Goal: Task Accomplishment & Management: Complete application form

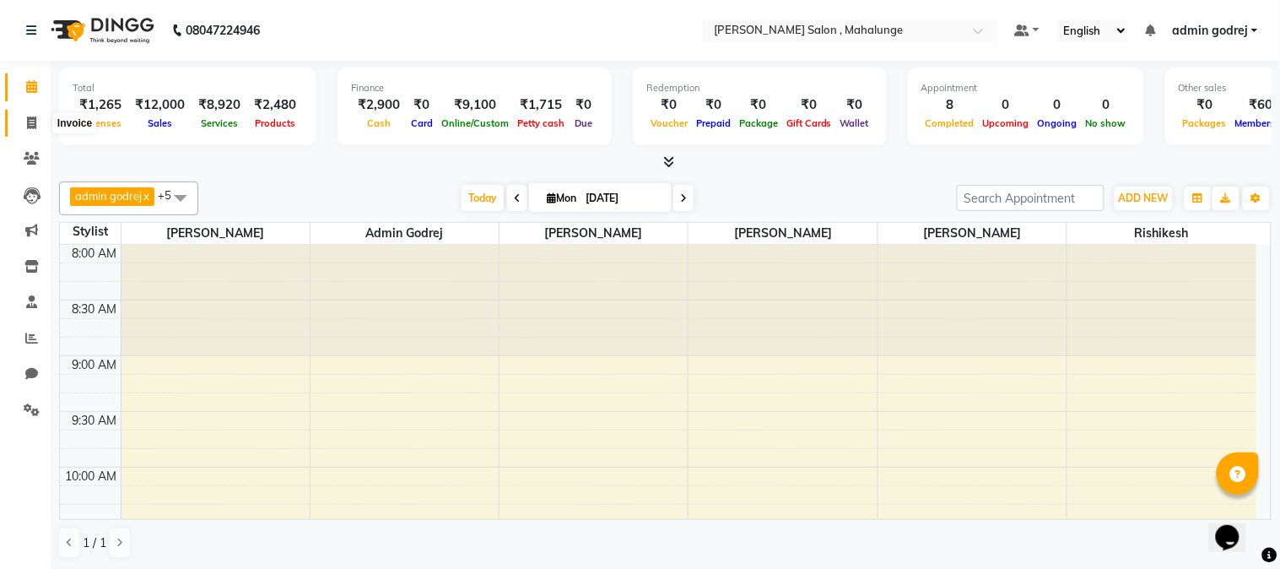
click at [21, 125] on span at bounding box center [32, 123] width 30 height 19
select select "service"
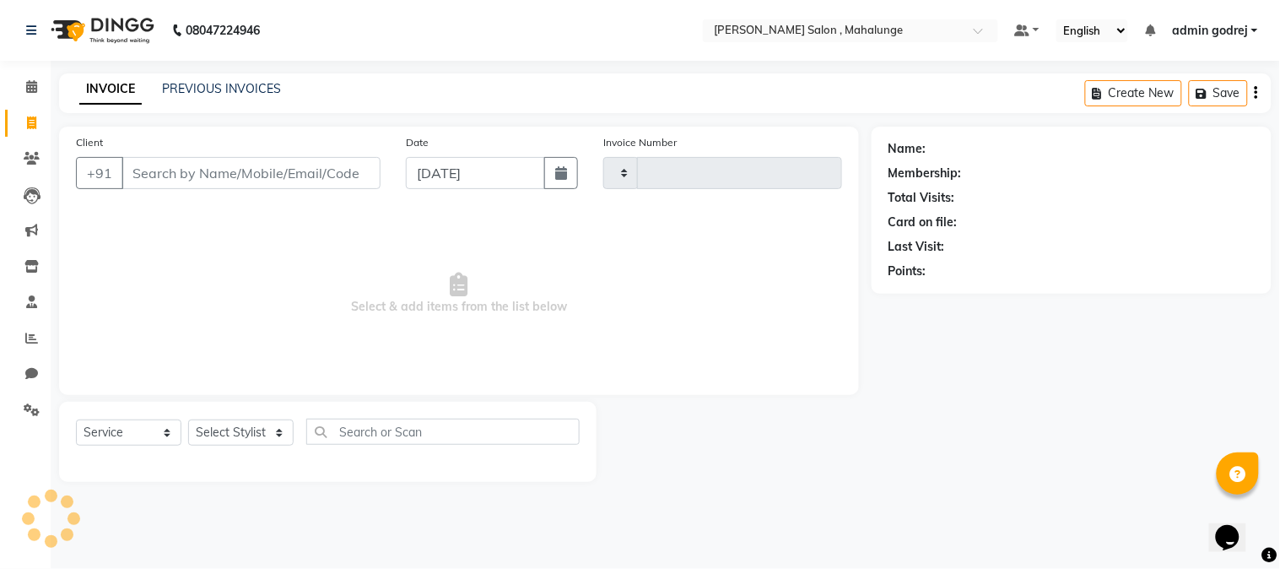
type input "1614"
select select "7250"
click at [223, 89] on link "PREVIOUS INVOICES" at bounding box center [221, 88] width 119 height 15
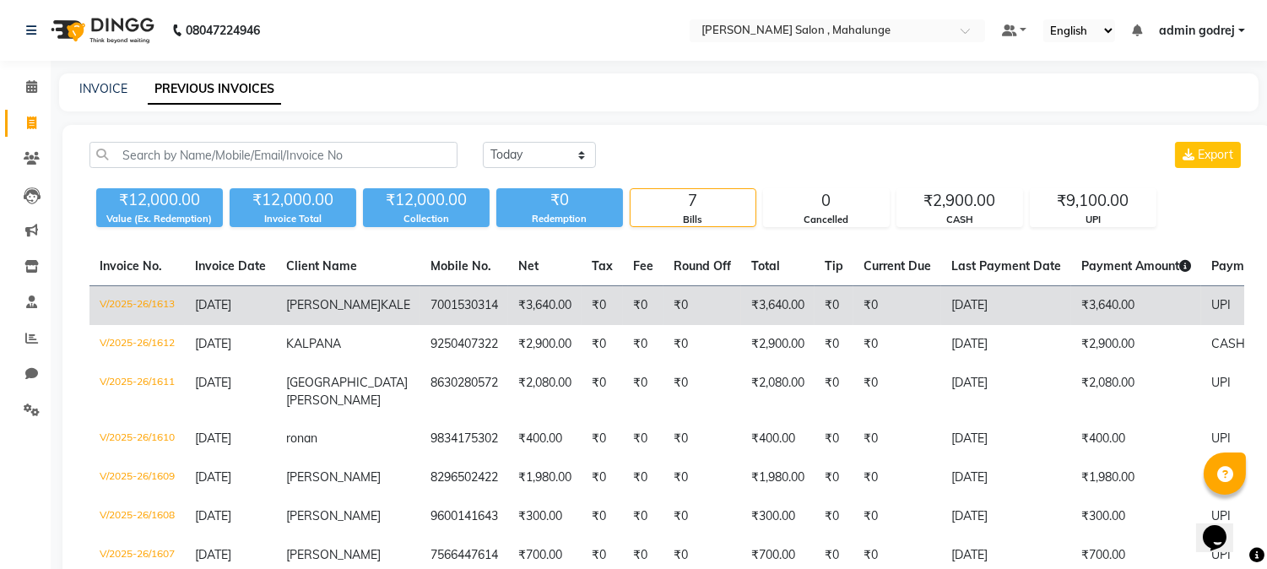
scroll to position [94, 0]
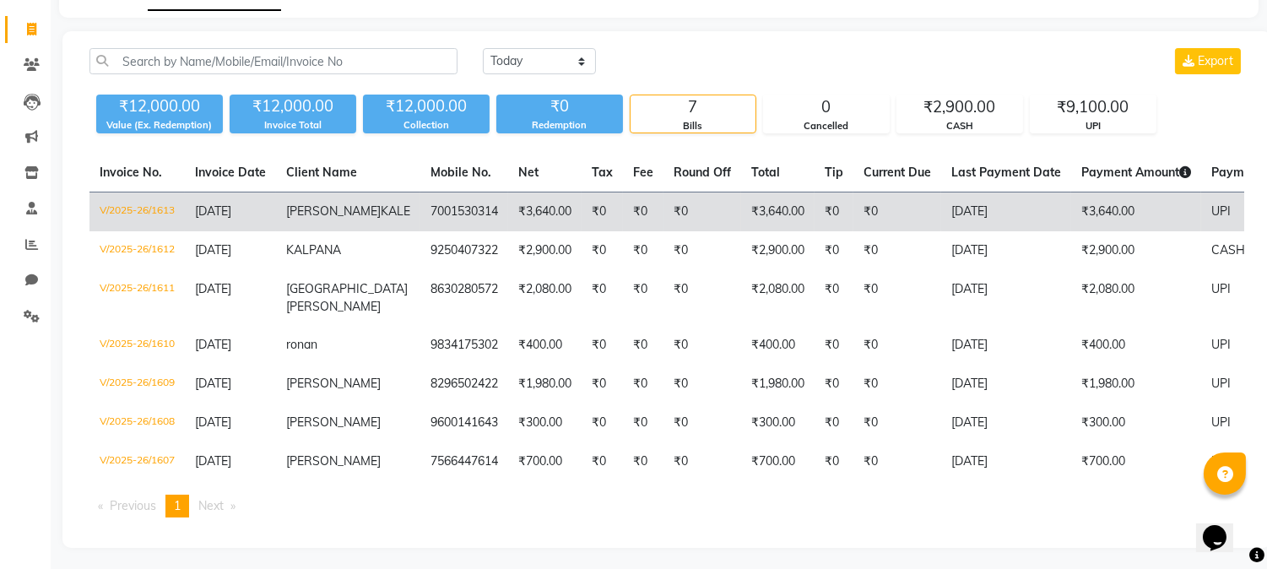
click at [941, 213] on td "[DATE]" at bounding box center [1006, 212] width 130 height 40
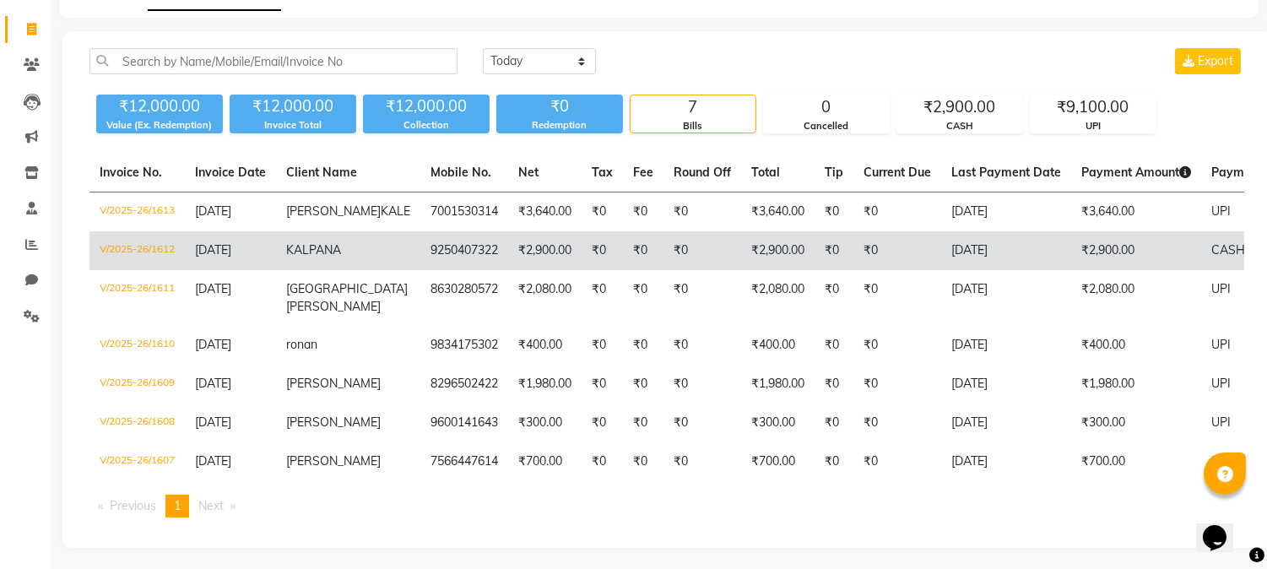
click at [623, 266] on td "₹0" at bounding box center [643, 250] width 41 height 39
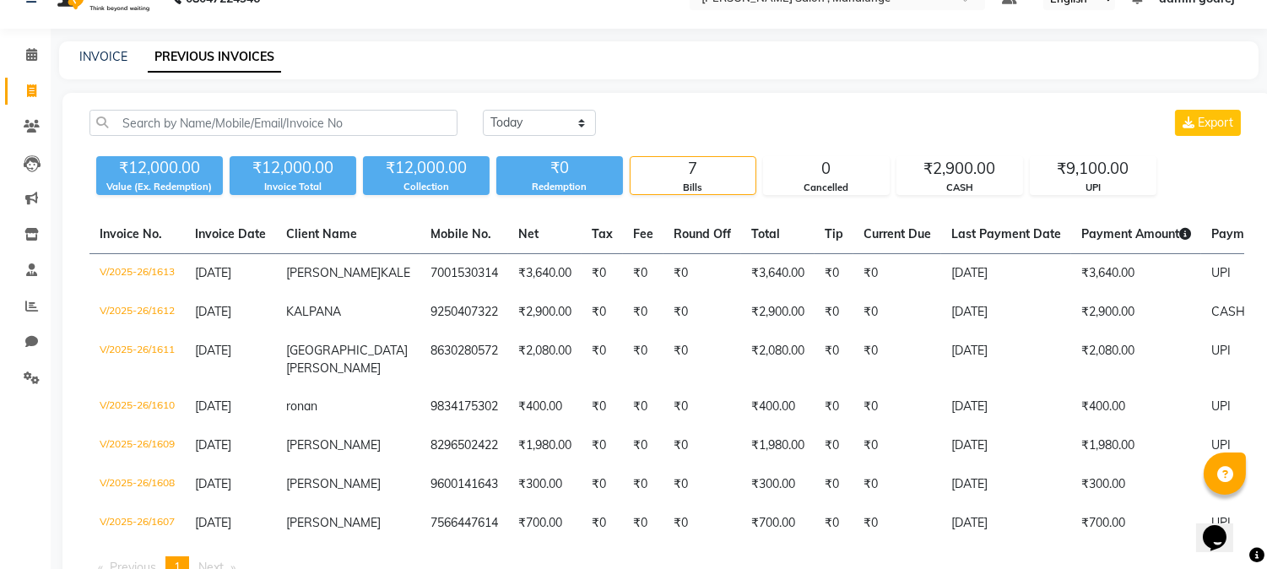
scroll to position [0, 0]
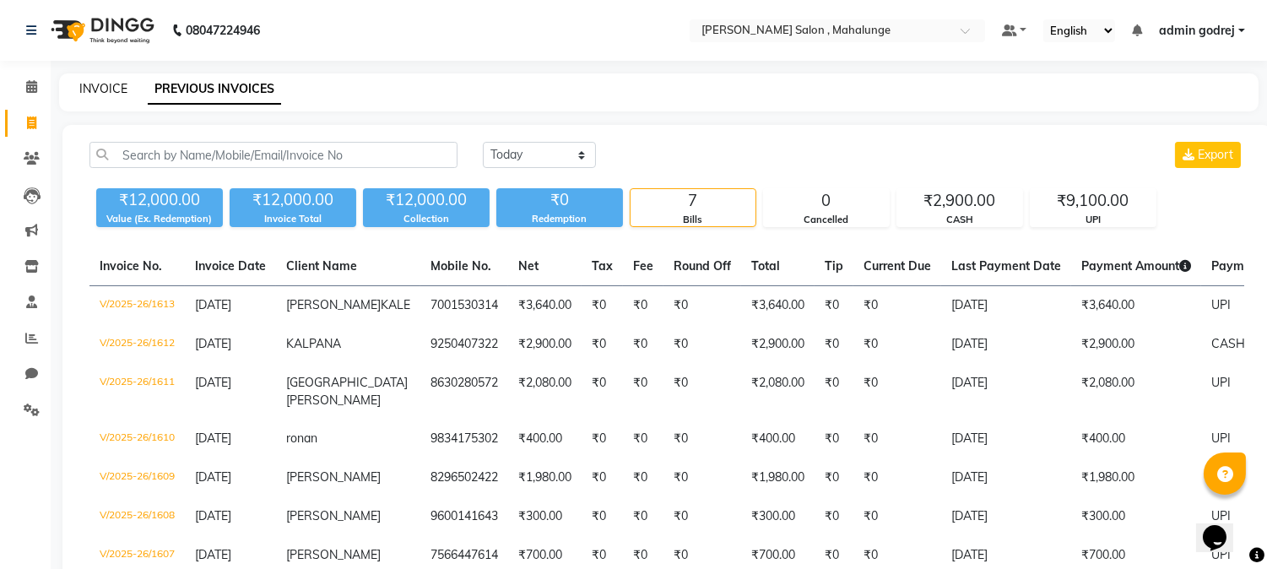
click at [97, 94] on link "INVOICE" at bounding box center [103, 88] width 48 height 15
select select "service"
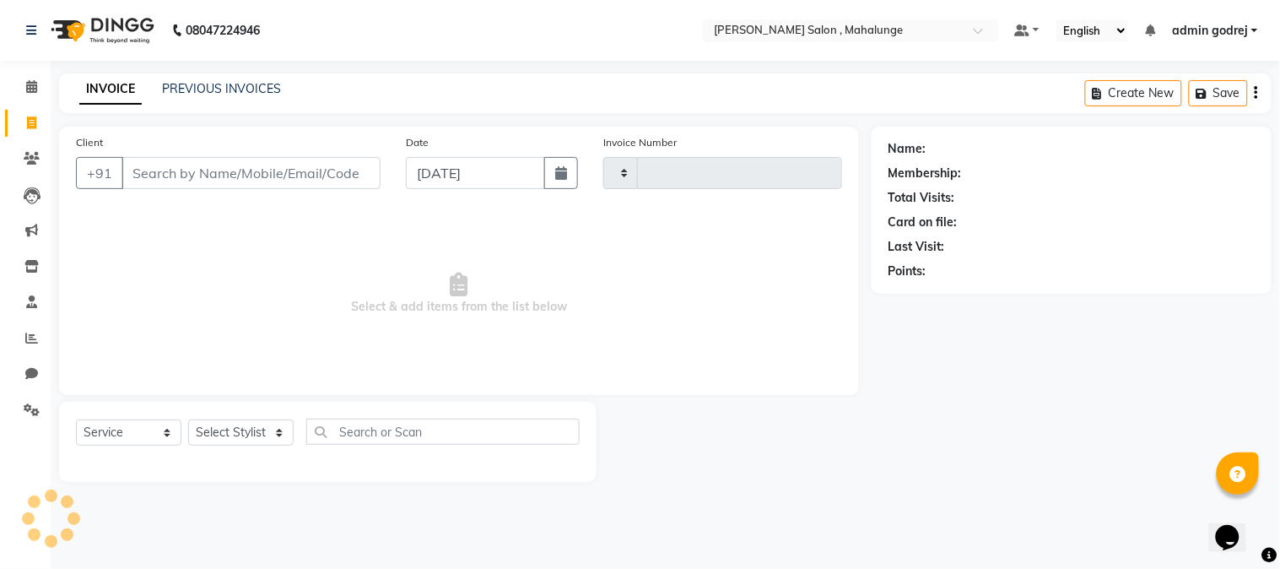
type input "1614"
select select "7250"
drag, startPoint x: 260, startPoint y: 412, endPoint x: 266, endPoint y: 427, distance: 16.3
click at [266, 427] on div "Select Service Product Membership Package Voucher Prepaid Gift Card Select Styl…" at bounding box center [328, 442] width 538 height 80
click at [264, 428] on select "Select Stylist admin godrej [PERSON_NAME] [PERSON_NAME] [PERSON_NAME] [PERSON_N…" at bounding box center [246, 432] width 116 height 26
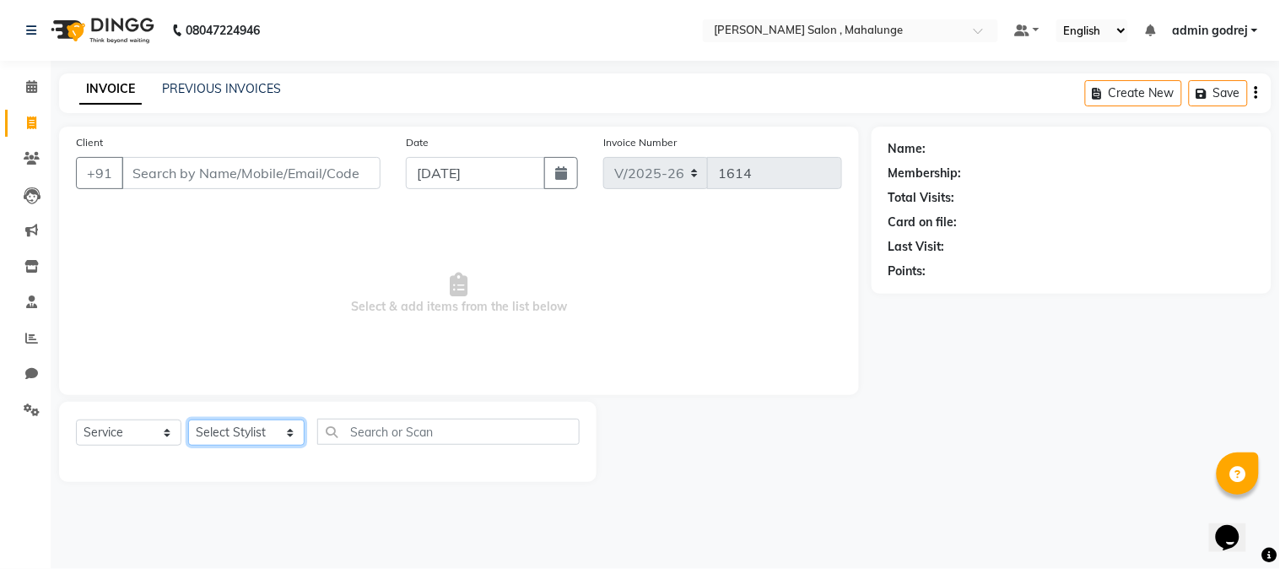
select select "76518"
click at [188, 420] on select "Select Stylist admin godrej [PERSON_NAME] [PERSON_NAME] [PERSON_NAME] [PERSON_N…" at bounding box center [246, 432] width 116 height 26
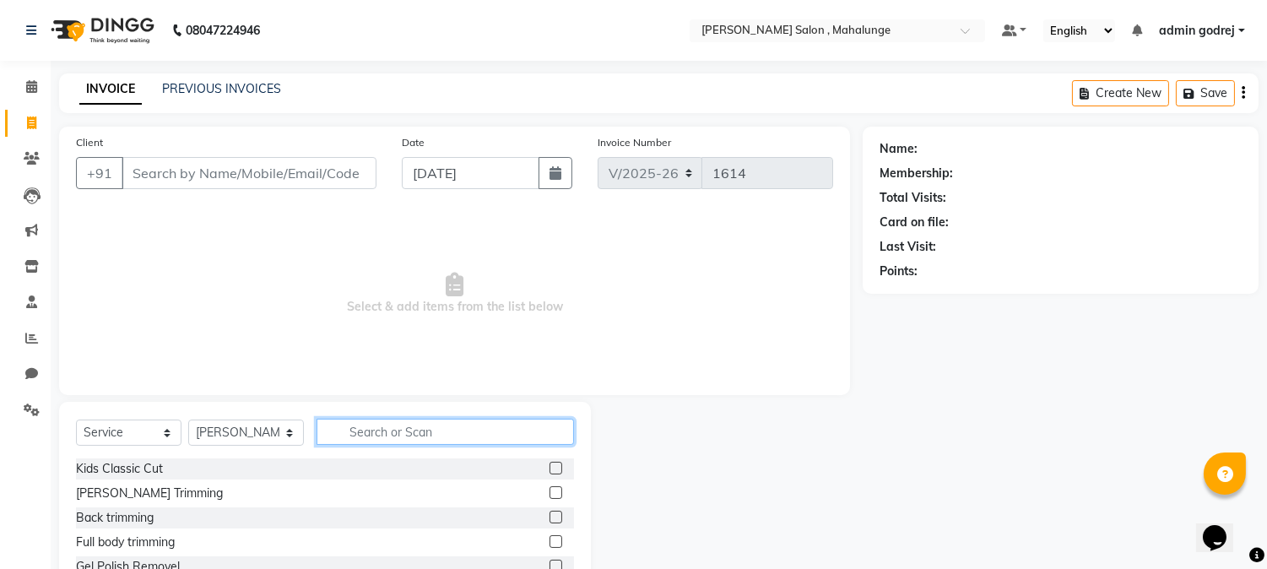
click at [376, 439] on input "text" at bounding box center [444, 432] width 257 height 26
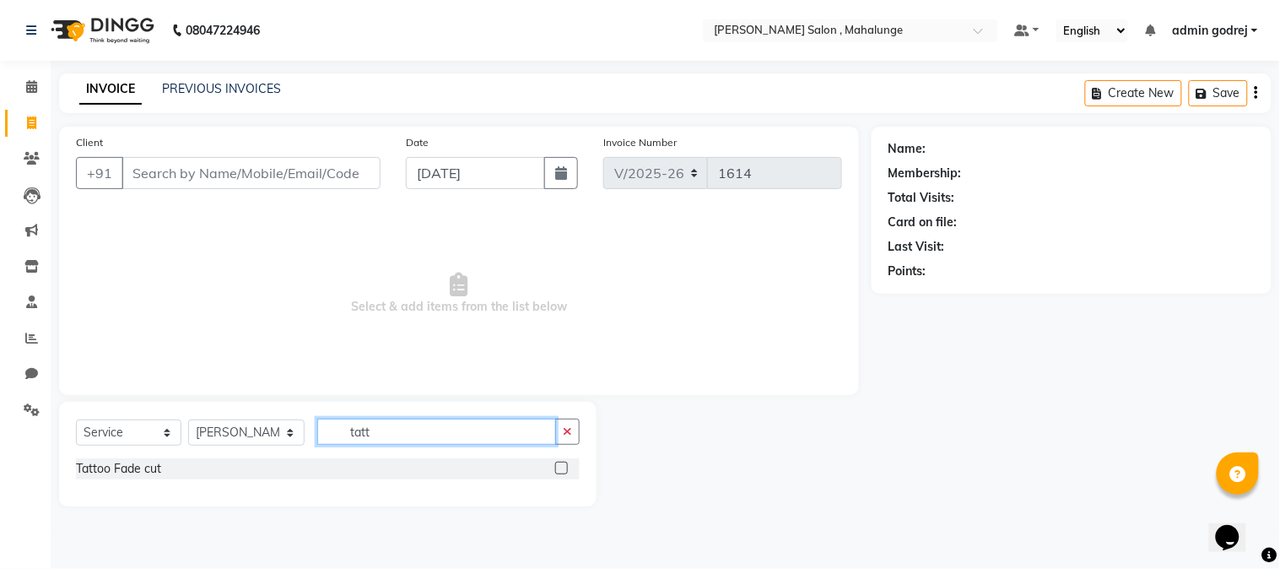
type input "tatt"
click at [560, 473] on label at bounding box center [561, 468] width 13 height 13
click at [560, 473] on input "checkbox" at bounding box center [560, 468] width 11 height 11
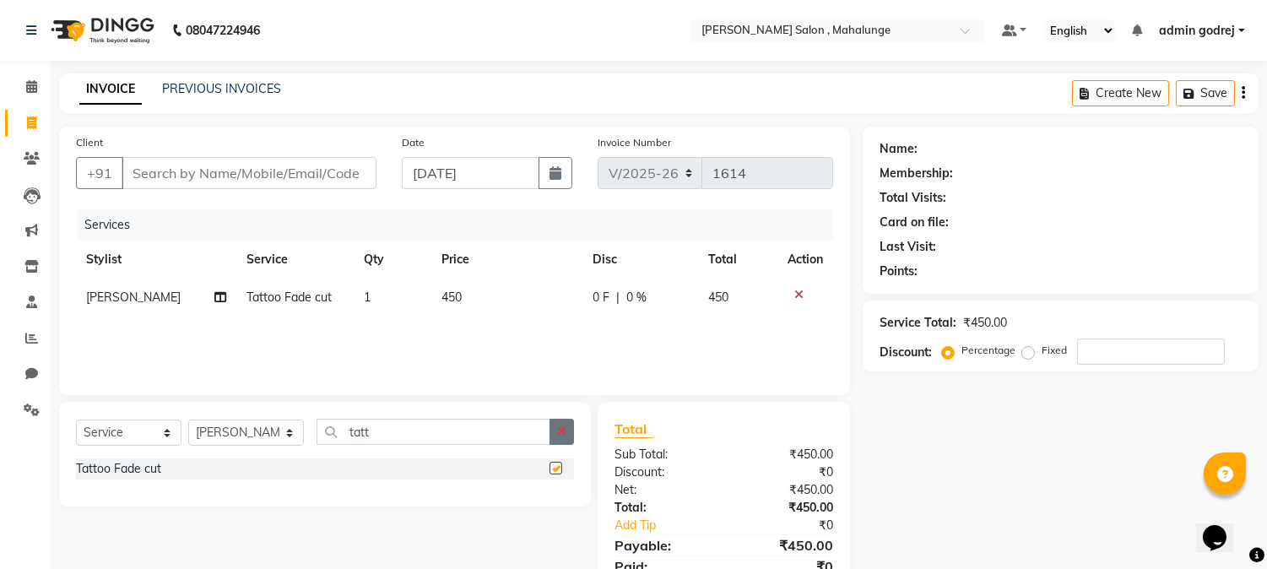
checkbox input "false"
click at [569, 429] on button "button" at bounding box center [561, 432] width 24 height 26
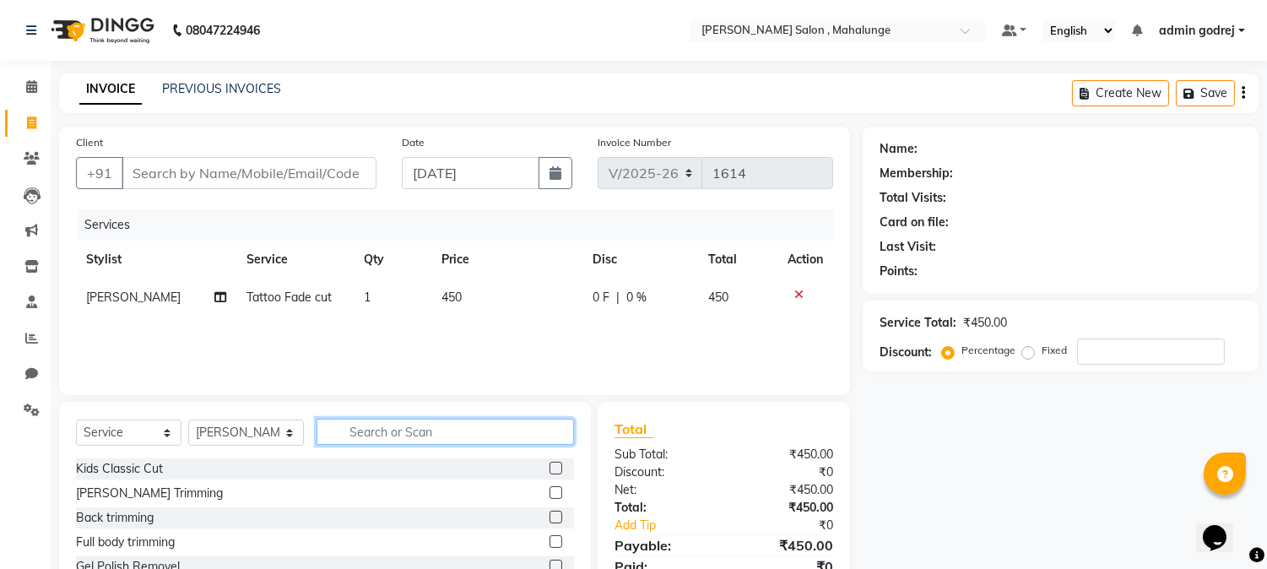
click at [507, 423] on input "text" at bounding box center [444, 432] width 257 height 26
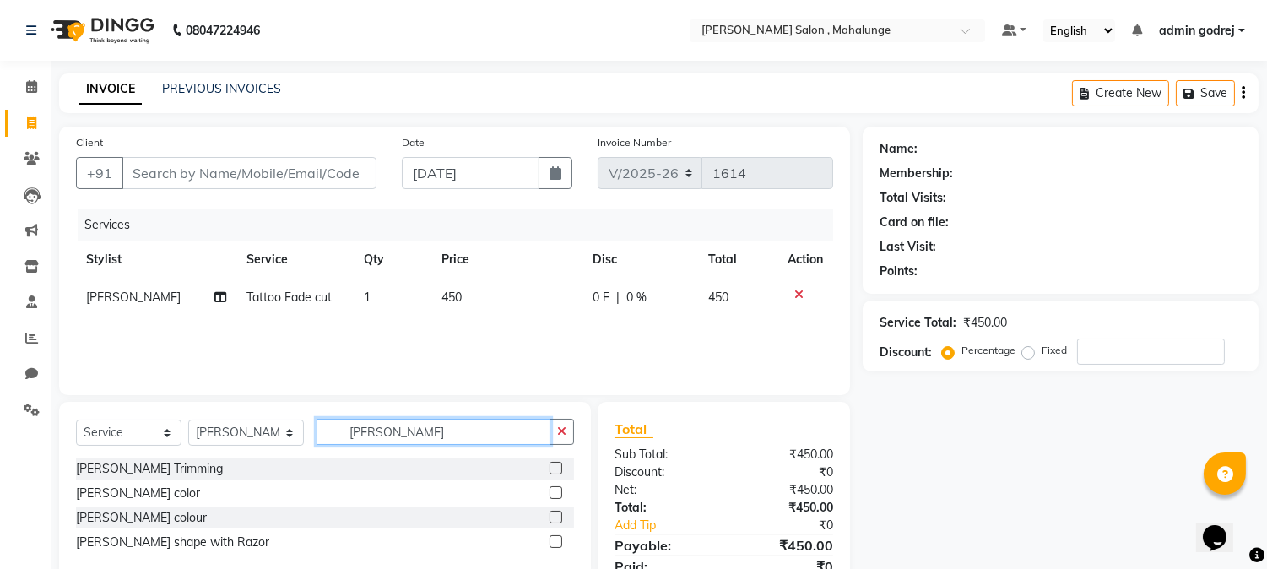
type input "[PERSON_NAME]"
click at [551, 543] on label at bounding box center [555, 541] width 13 height 13
click at [551, 543] on input "checkbox" at bounding box center [554, 542] width 11 height 11
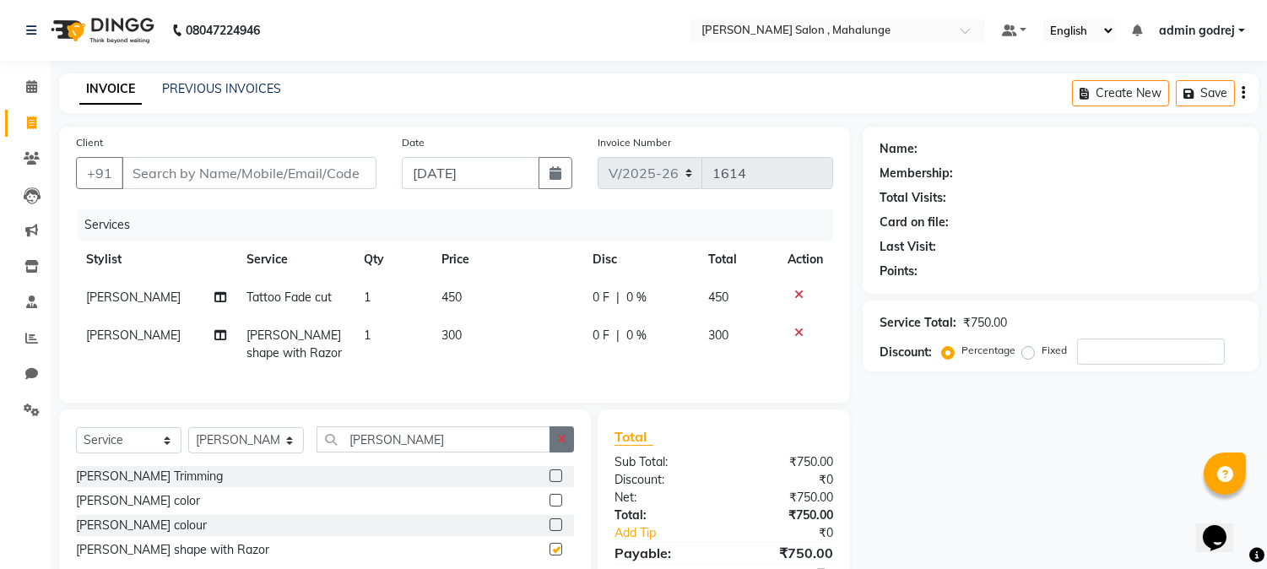
checkbox input "false"
click at [563, 445] on icon "button" at bounding box center [561, 439] width 9 height 12
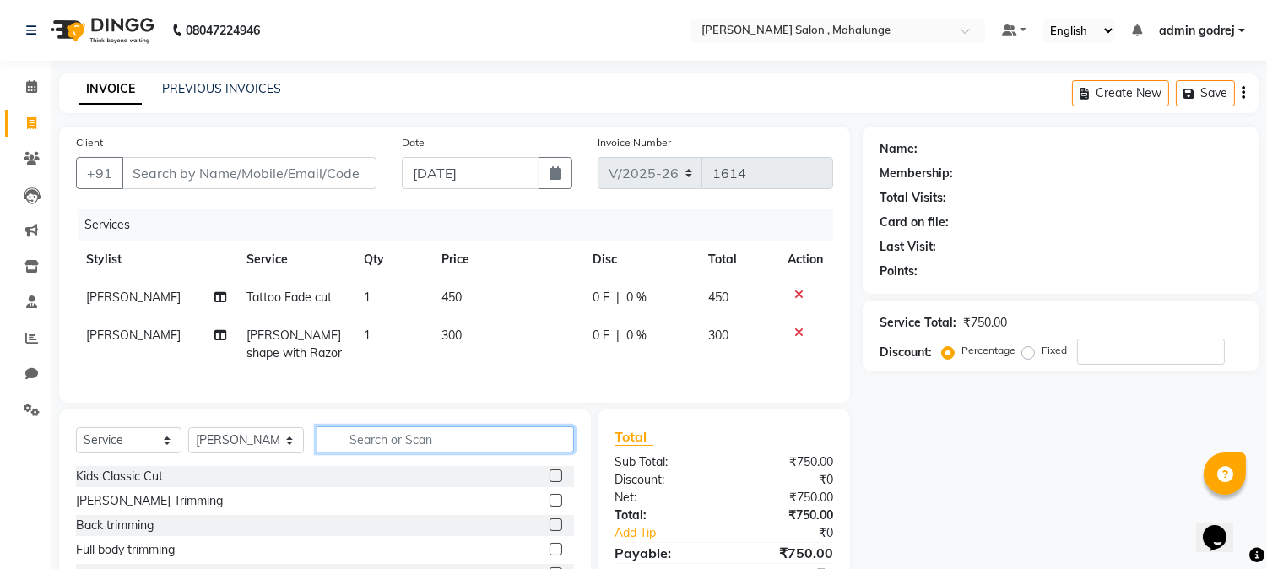
click at [532, 452] on input "text" at bounding box center [444, 439] width 257 height 26
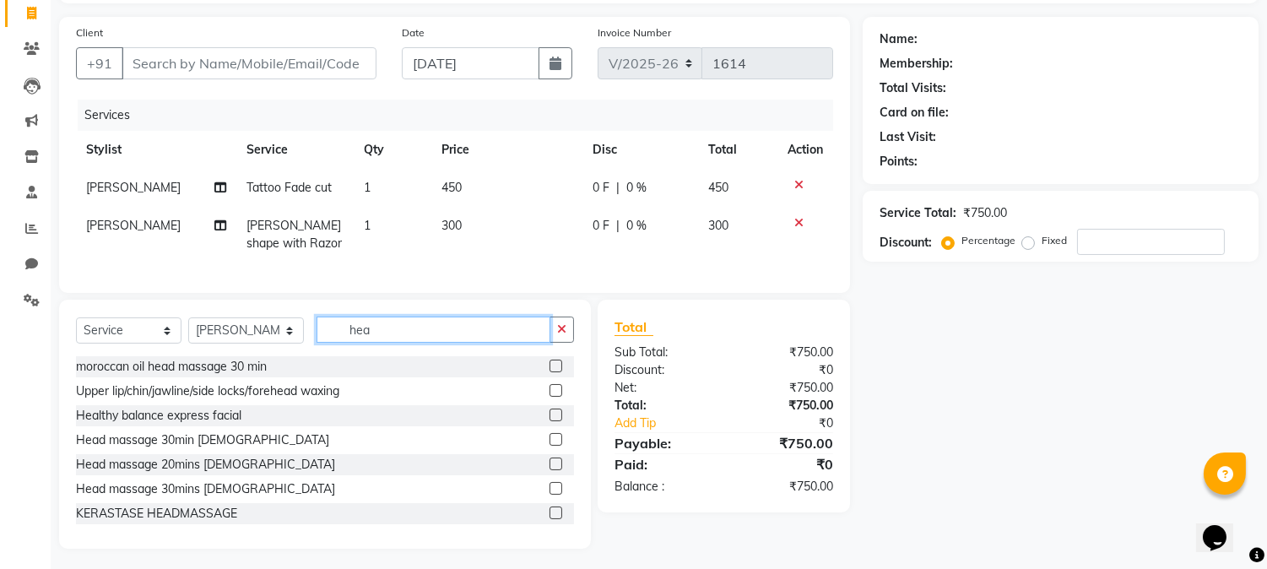
scroll to position [128, 0]
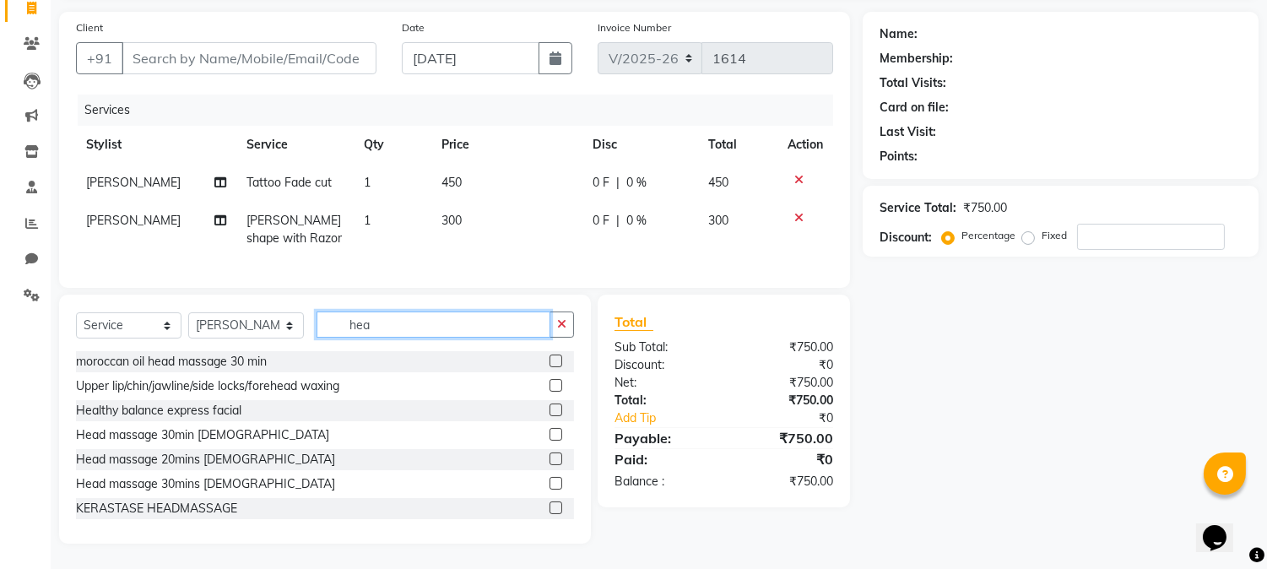
type input "hea"
click at [549, 479] on label at bounding box center [555, 483] width 13 height 13
click at [549, 479] on input "checkbox" at bounding box center [554, 483] width 11 height 11
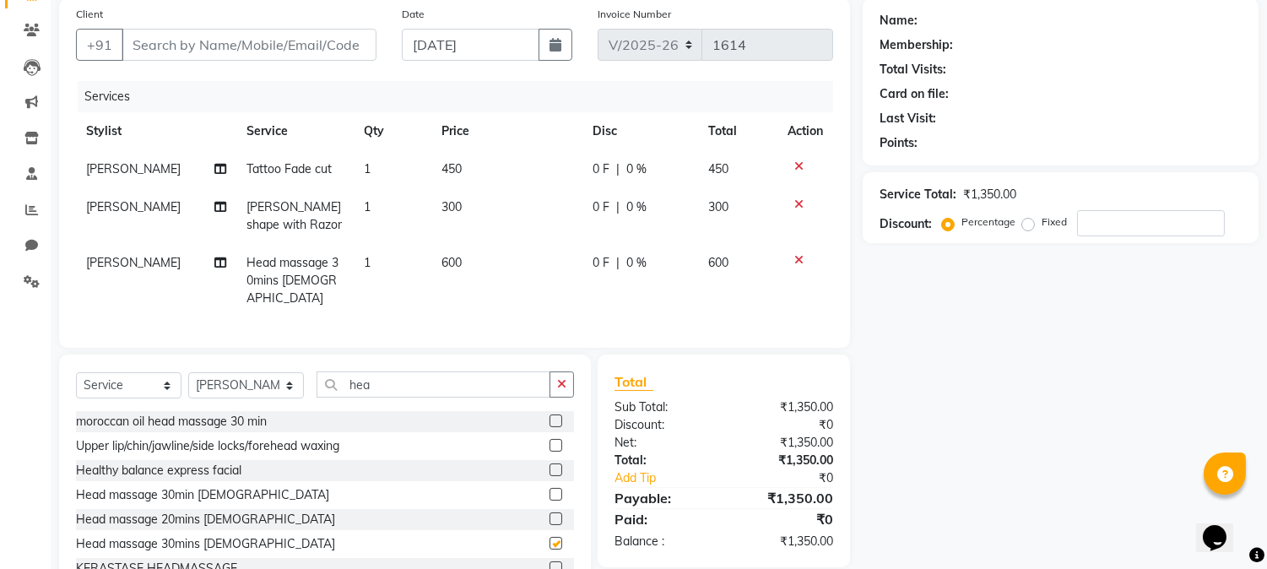
checkbox input "false"
click at [567, 381] on button "button" at bounding box center [561, 384] width 24 height 26
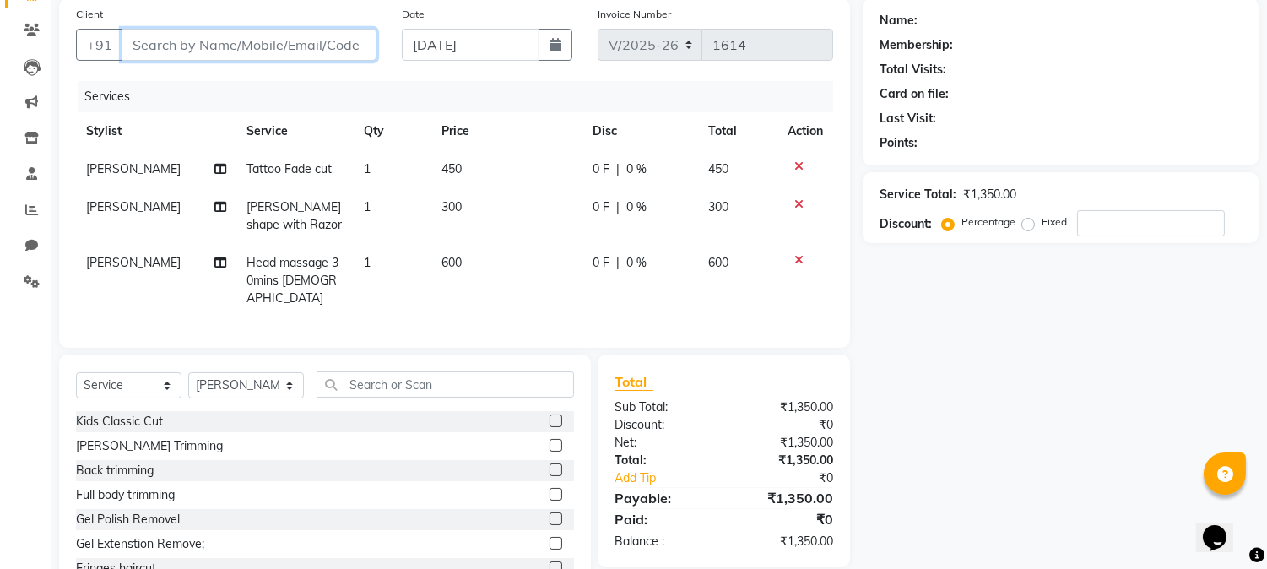
click at [249, 51] on input "Client" at bounding box center [249, 45] width 255 height 32
type input "9"
type input "0"
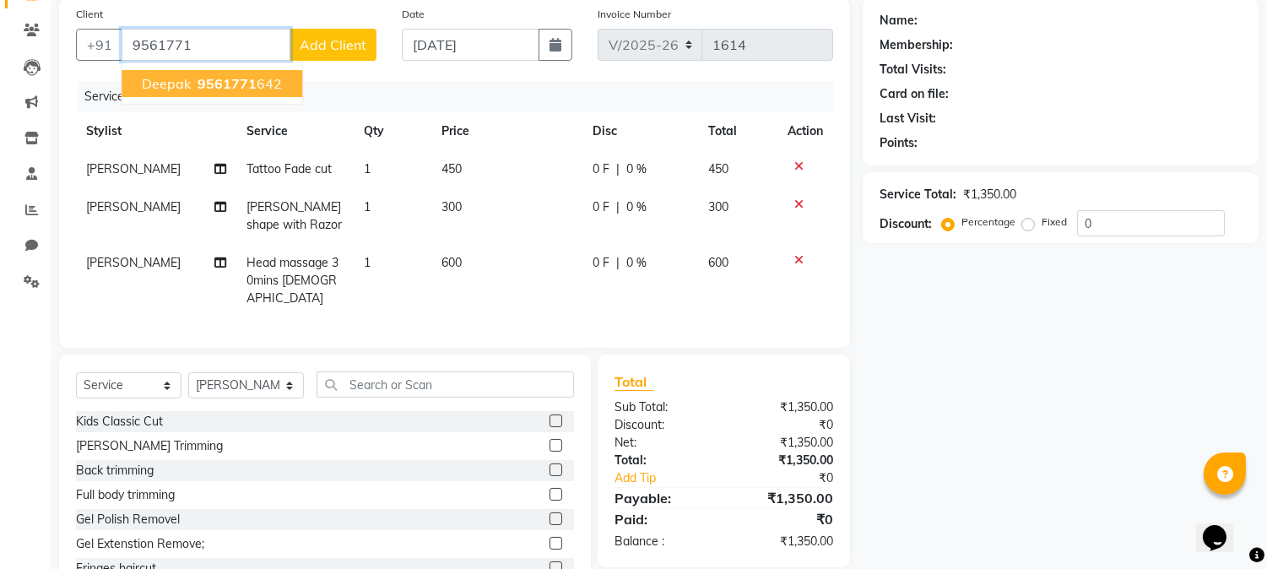
click at [208, 85] on span "9561771" at bounding box center [226, 83] width 59 height 17
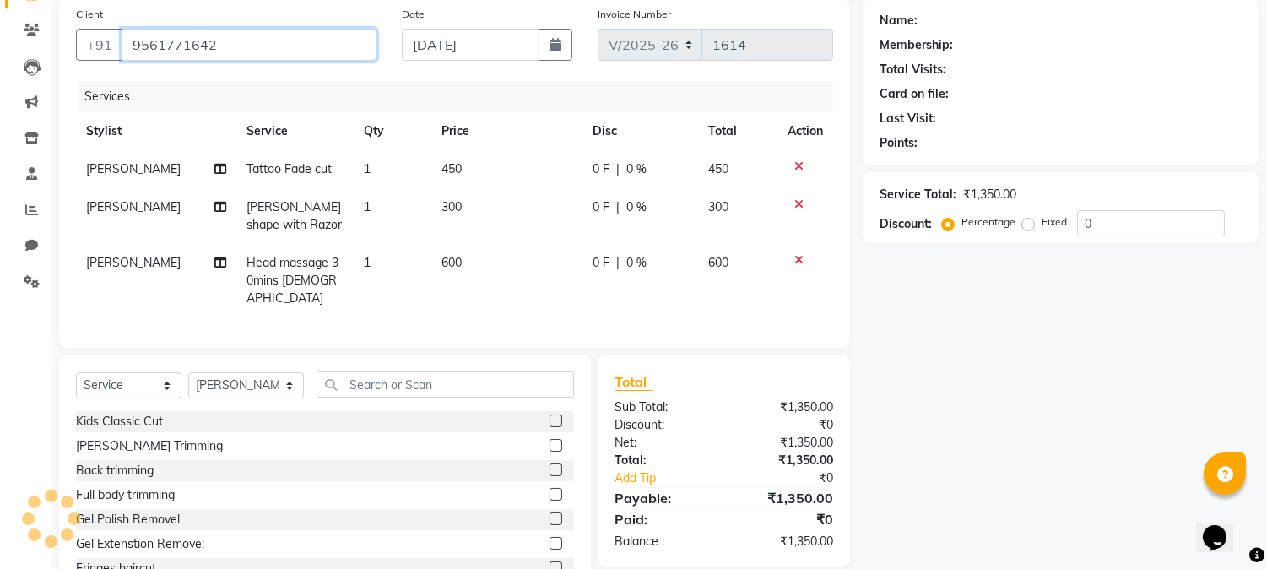
type input "9561771642"
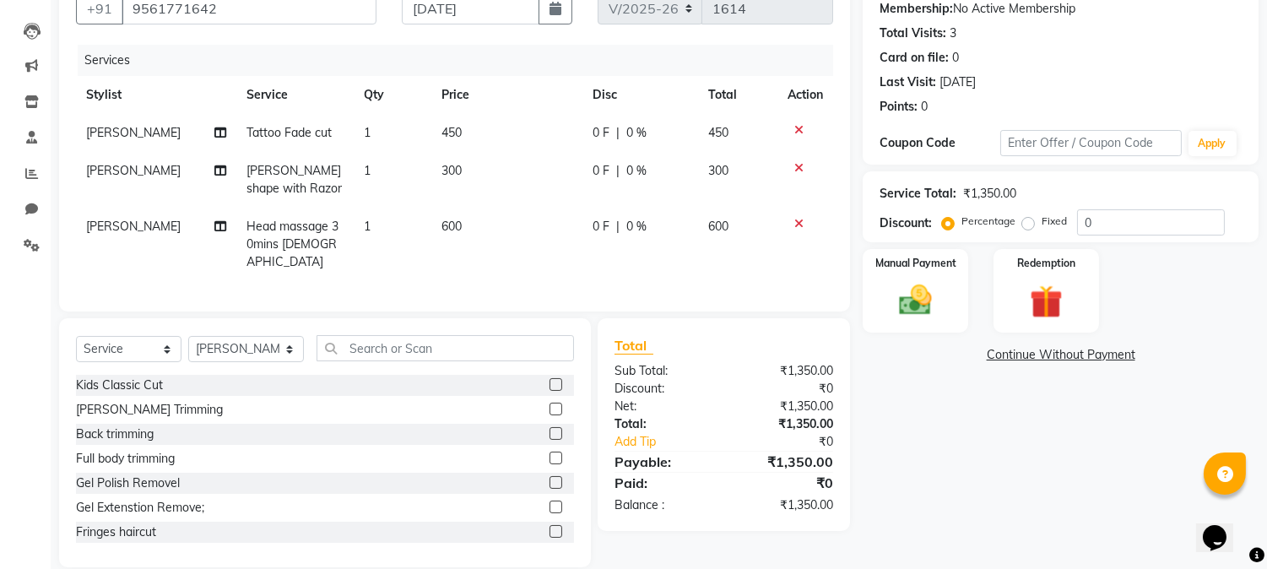
scroll to position [183, 0]
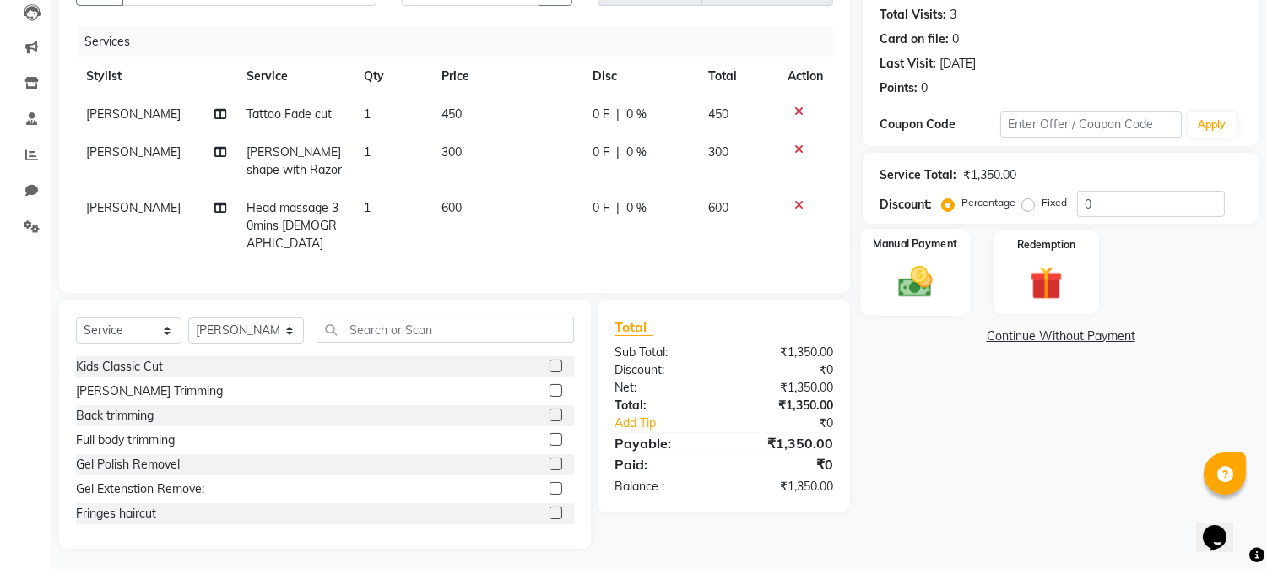
click at [924, 265] on img at bounding box center [916, 282] width 56 height 40
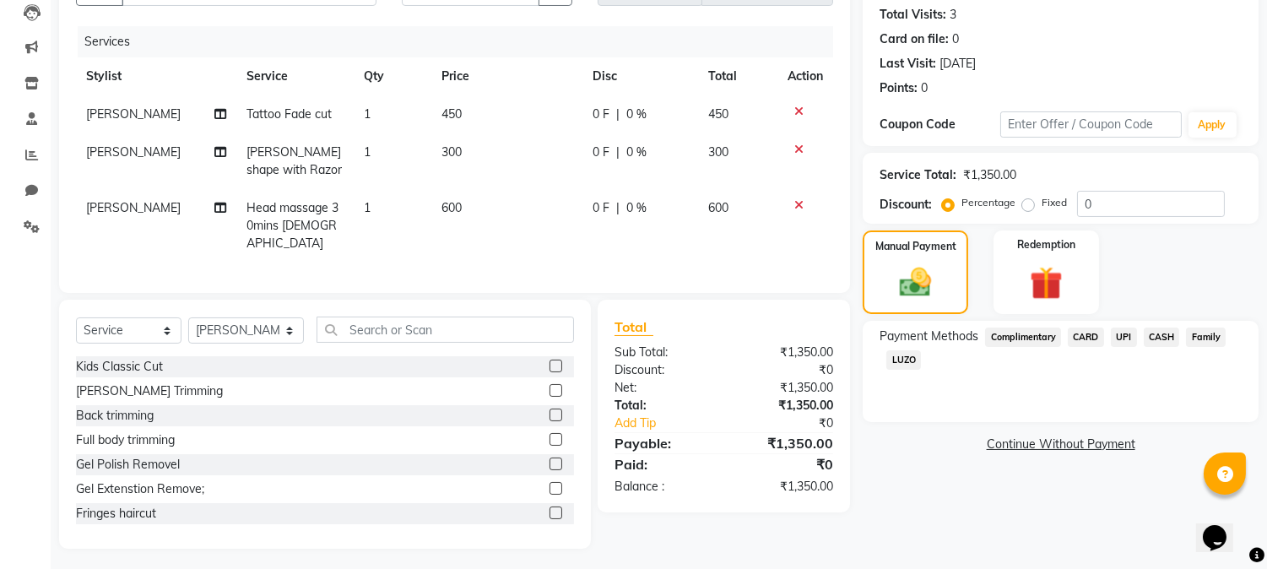
click at [1123, 333] on span "UPI" at bounding box center [1124, 336] width 26 height 19
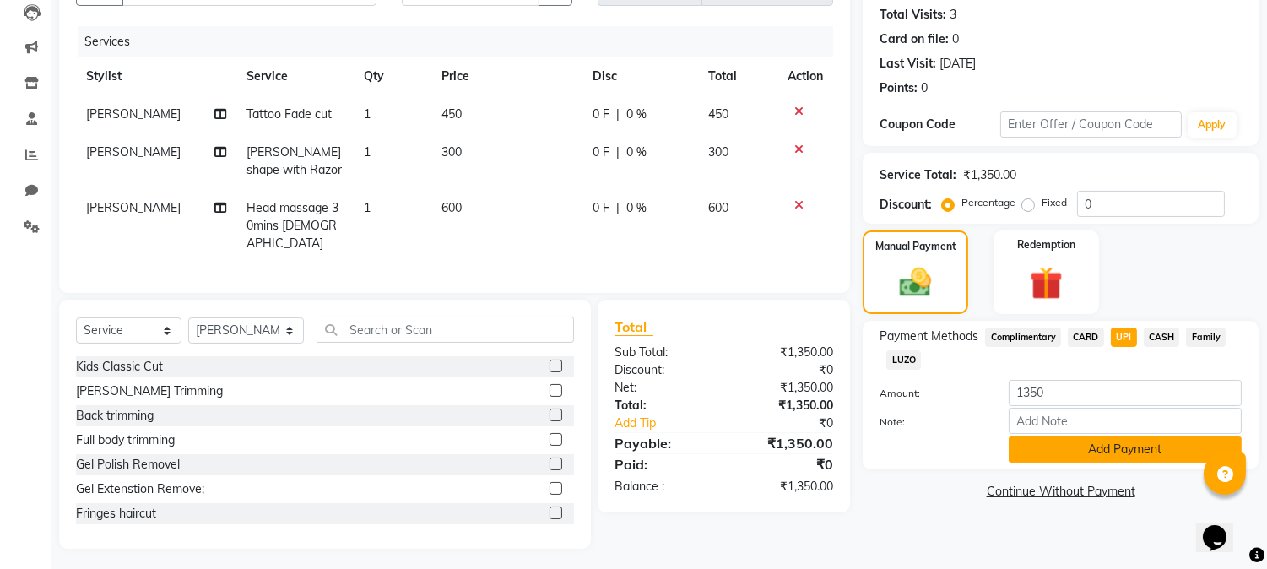
click at [1097, 447] on button "Add Payment" at bounding box center [1124, 449] width 233 height 26
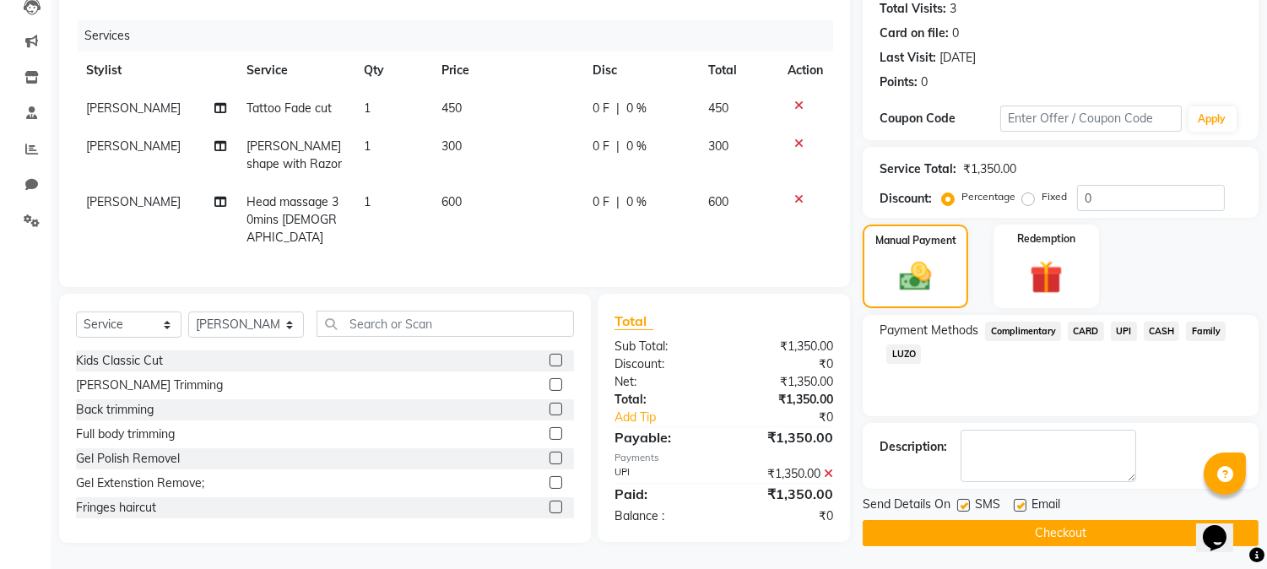
scroll to position [190, 0]
click at [1018, 530] on button "Checkout" at bounding box center [1060, 532] width 396 height 26
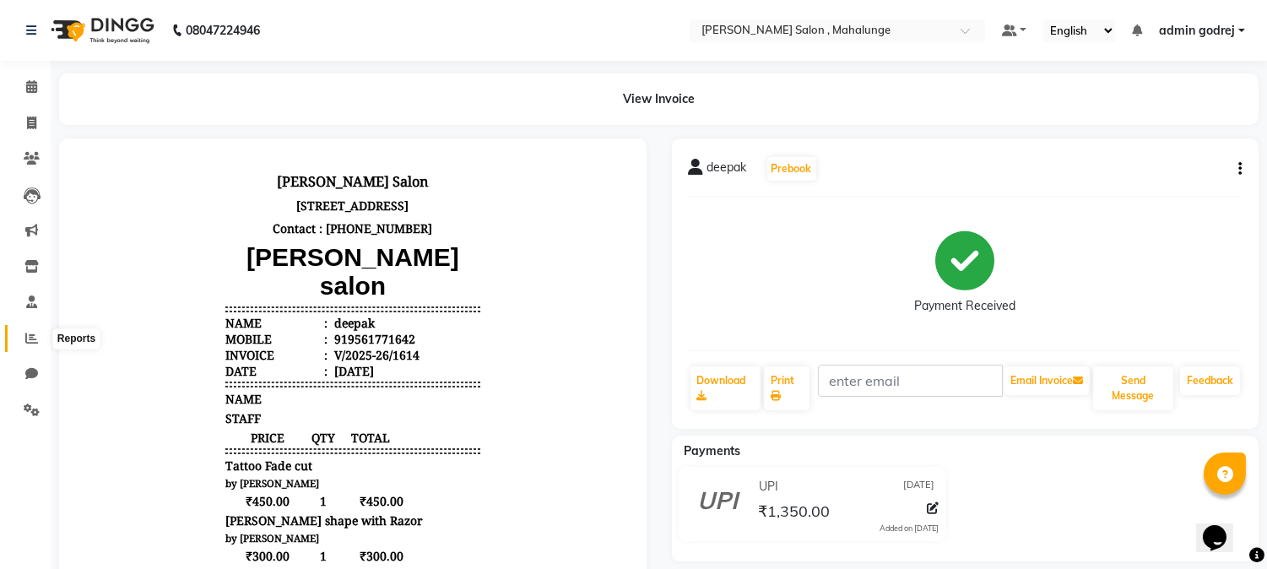
click at [30, 342] on icon at bounding box center [31, 338] width 13 height 13
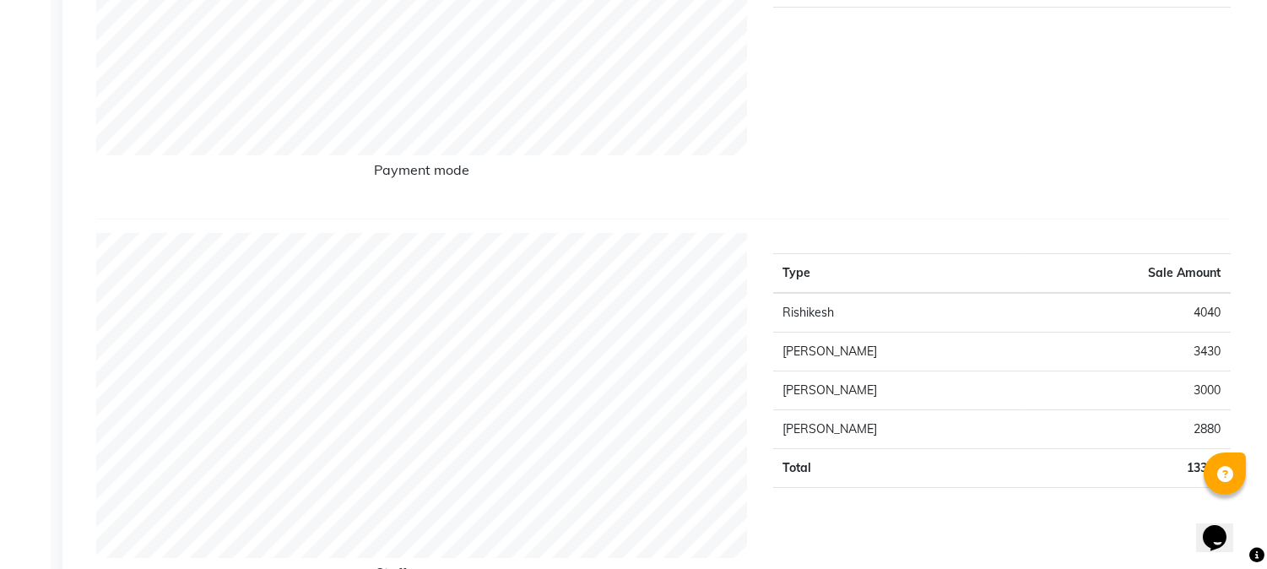
scroll to position [94, 0]
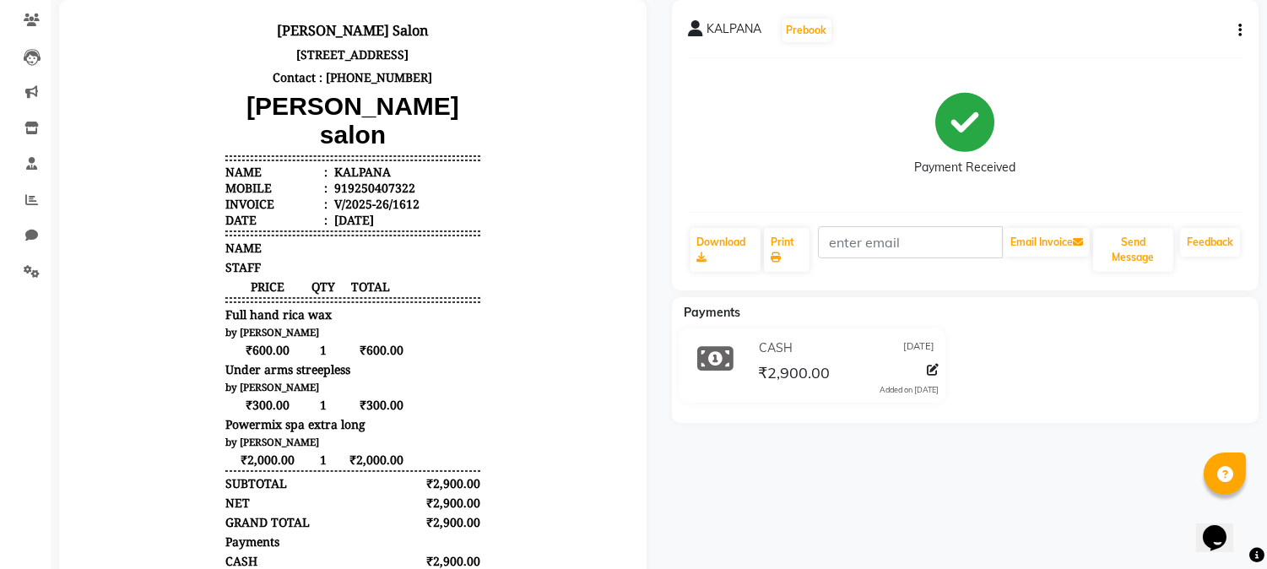
scroll to position [181, 0]
